Goal: Check status

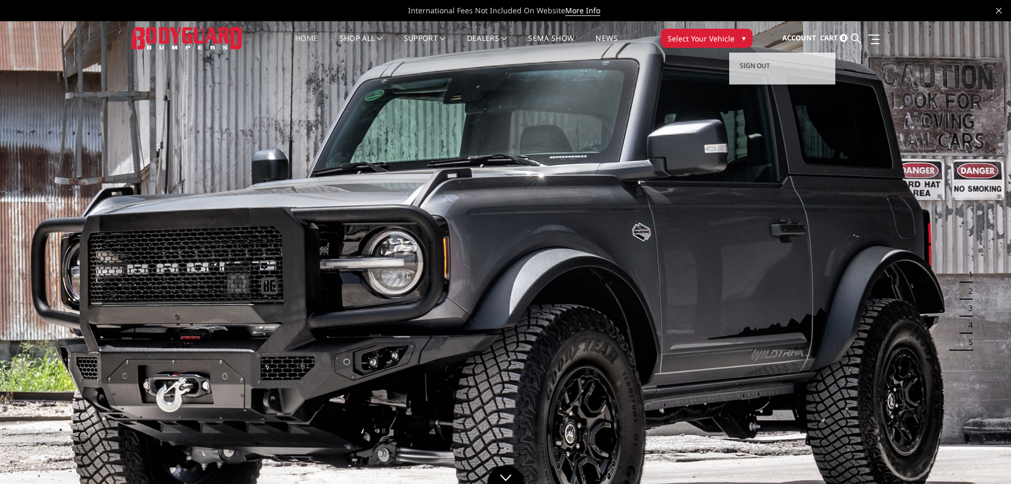
click at [797, 33] on span "Account" at bounding box center [799, 38] width 34 height 10
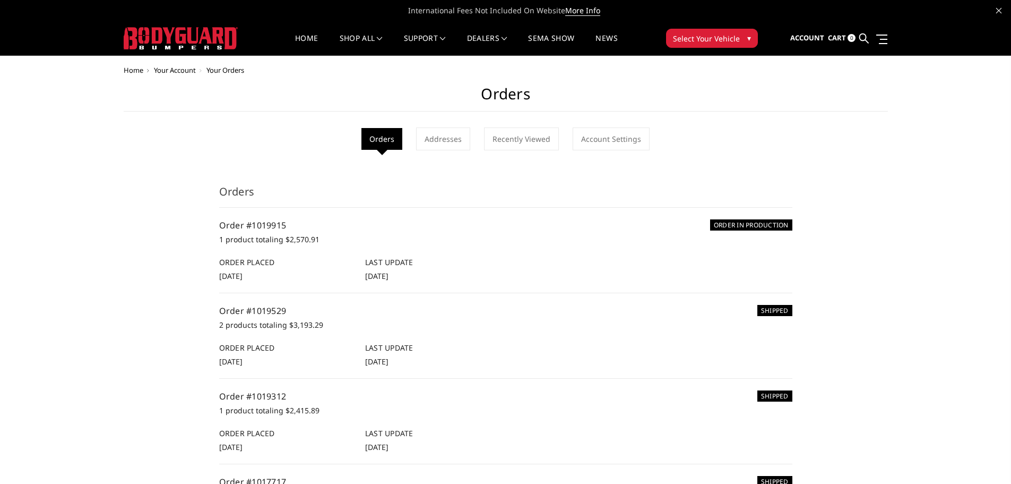
click at [192, 35] on img at bounding box center [181, 38] width 114 height 22
